Goal: Find specific page/section

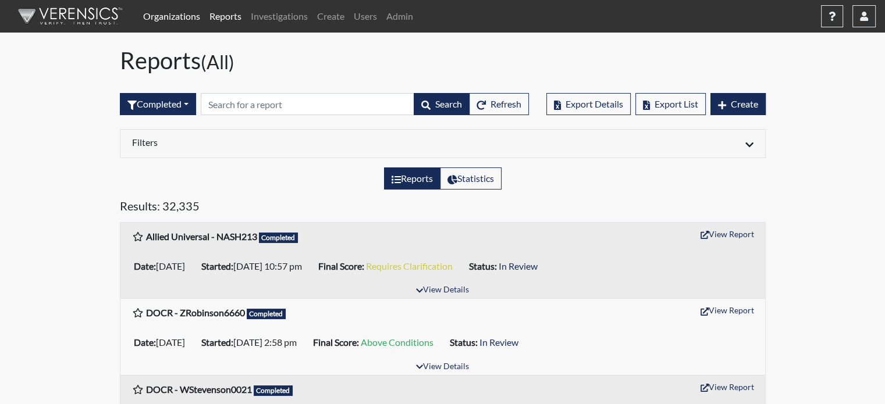
click at [179, 22] on link "Organizations" at bounding box center [171, 16] width 66 height 23
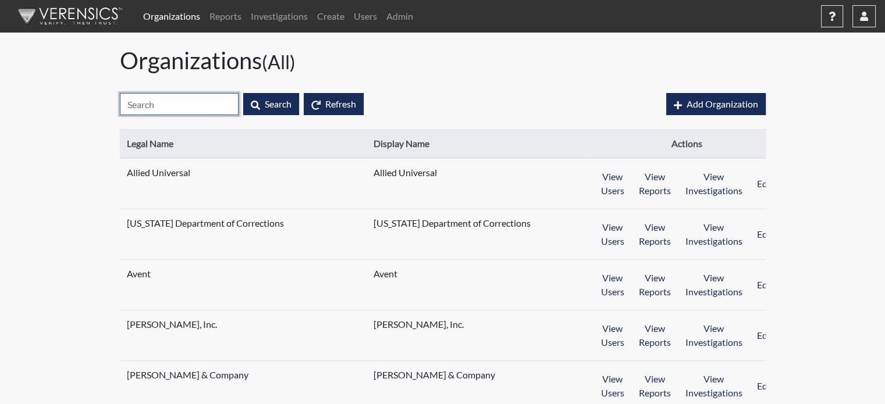
click at [213, 104] on input "text" at bounding box center [179, 104] width 119 height 22
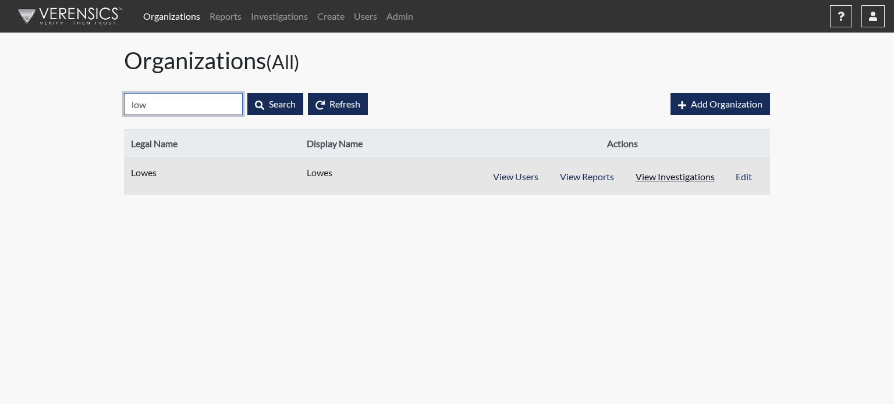
type input "low"
click at [663, 176] on button "View Investigations" at bounding box center [674, 177] width 101 height 22
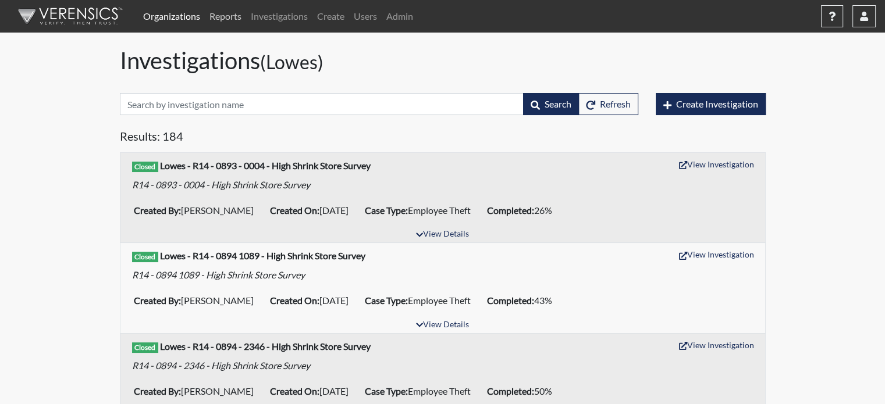
click at [239, 22] on link "Reports" at bounding box center [225, 16] width 41 height 23
